Goal: Information Seeking & Learning: Understand process/instructions

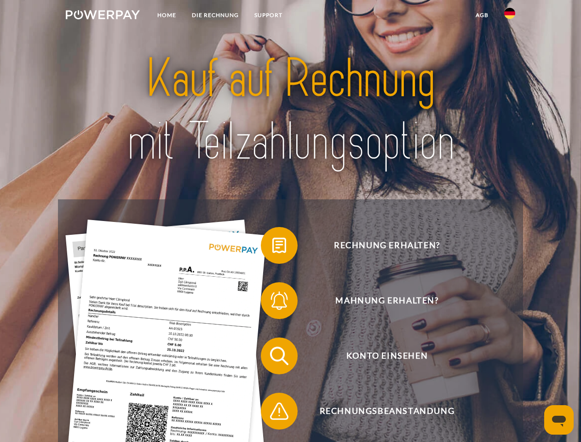
click at [103, 16] on img at bounding box center [103, 14] width 74 height 9
click at [510, 16] on img at bounding box center [509, 13] width 11 height 11
click at [482, 15] on link "agb" at bounding box center [482, 15] width 29 height 17
click at [272, 247] on span at bounding box center [265, 245] width 46 height 46
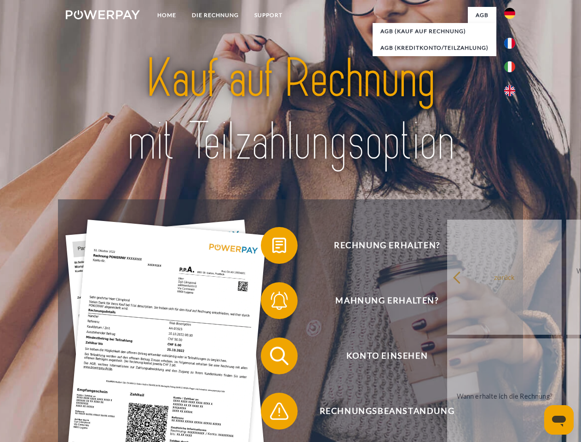
click at [272, 302] on span at bounding box center [265, 300] width 46 height 46
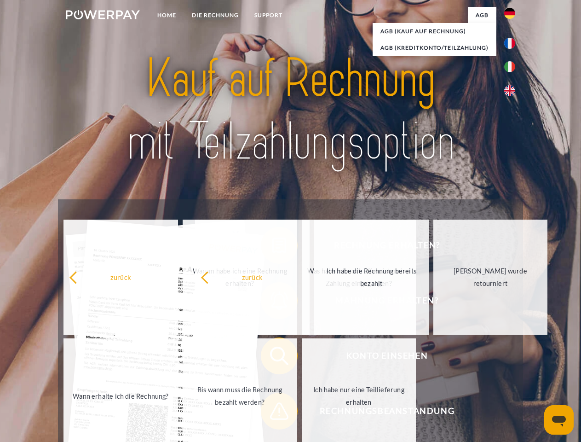
click at [272, 413] on span at bounding box center [265, 411] width 46 height 46
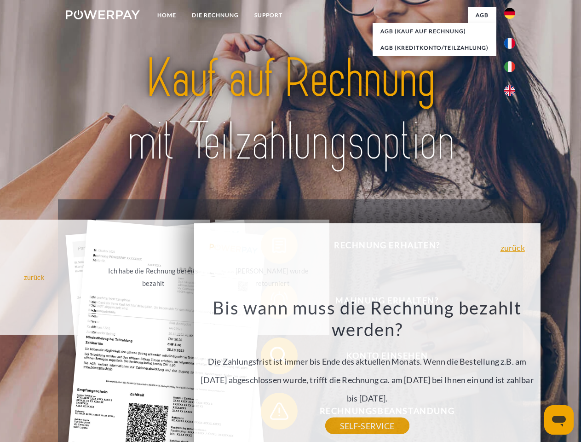
click at [559, 420] on icon "Messaging-Fenster öffnen" at bounding box center [559, 421] width 14 height 11
